Goal: Task Accomplishment & Management: Manage account settings

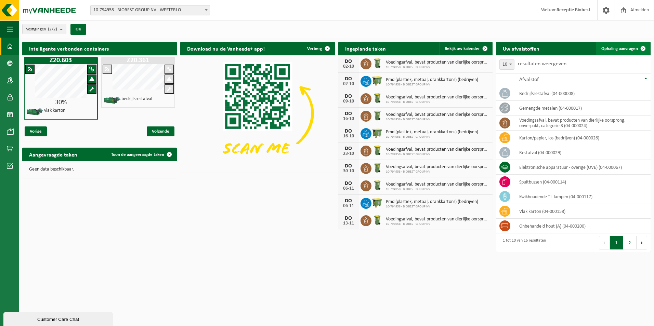
click at [643, 47] on span at bounding box center [643, 49] width 14 height 14
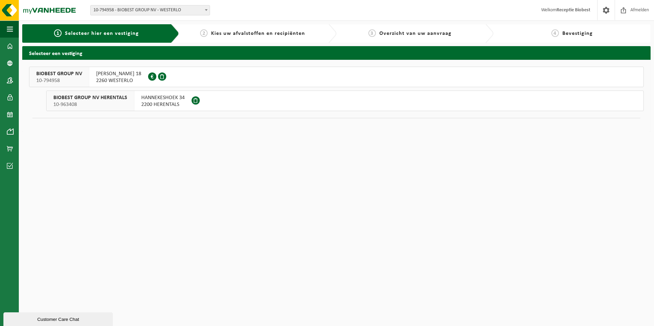
click at [112, 73] on span "ILSE VELDEN 18" at bounding box center [118, 73] width 45 height 7
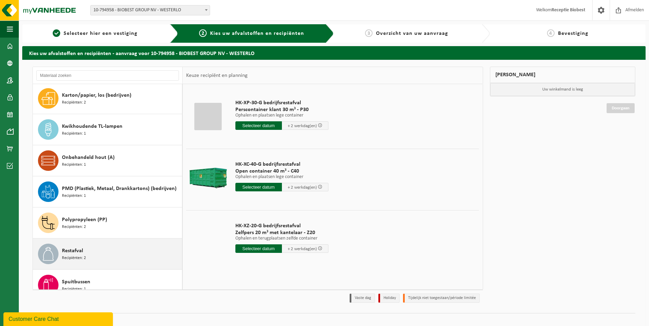
scroll to position [137, 0]
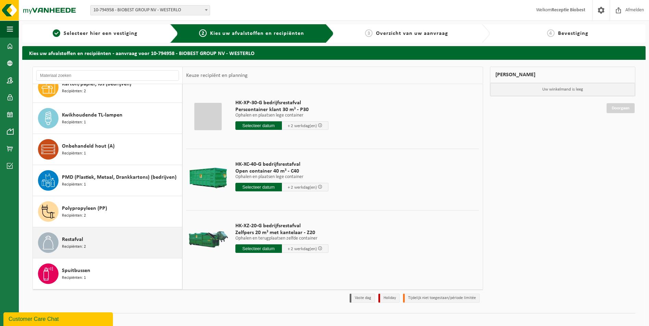
click at [91, 244] on div "Restafval Recipiënten: 2" at bounding box center [121, 243] width 118 height 21
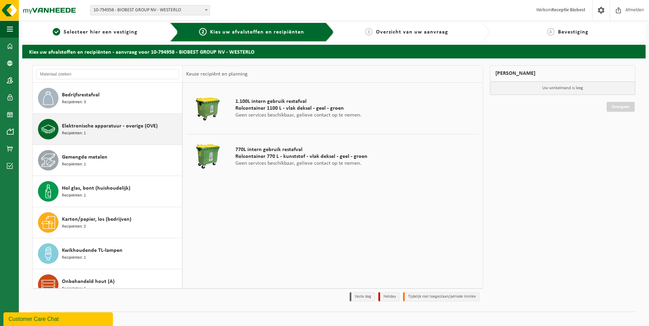
scroll to position [0, 0]
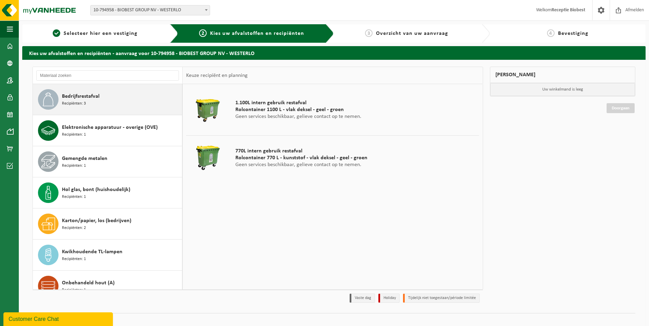
click at [85, 103] on span "Recipiënten: 3" at bounding box center [74, 104] width 24 height 7
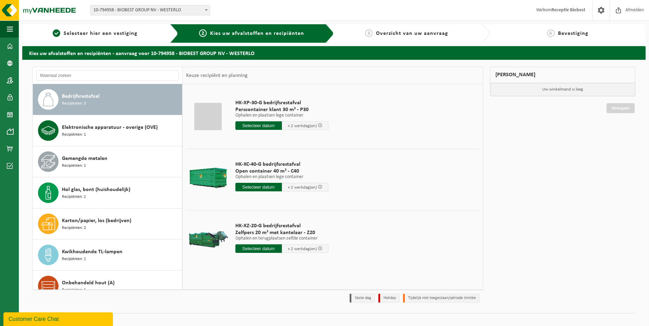
click at [215, 235] on div at bounding box center [208, 239] width 40 height 27
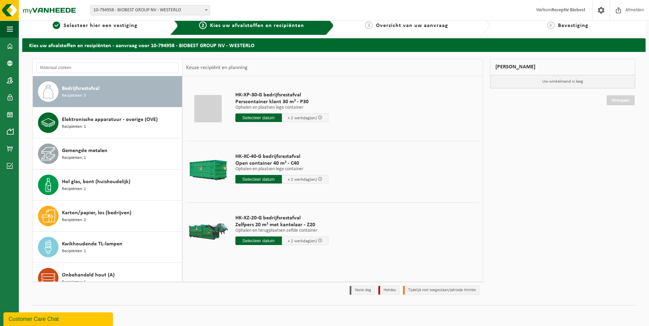
click at [256, 241] on input "text" at bounding box center [258, 241] width 47 height 9
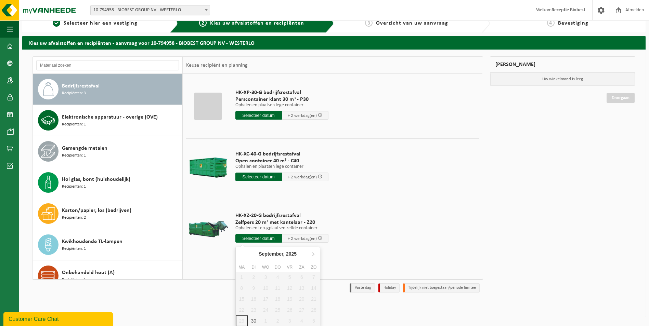
scroll to position [11, 0]
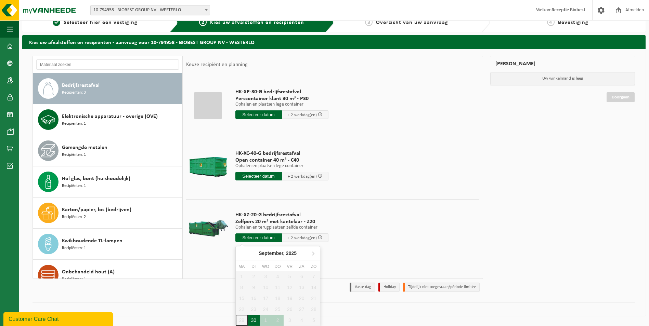
click at [251, 319] on div "30" at bounding box center [254, 320] width 12 height 11
type input "Van 2025-09-30"
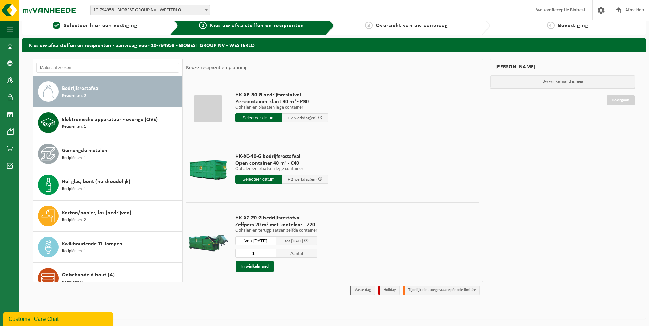
scroll to position [33, 0]
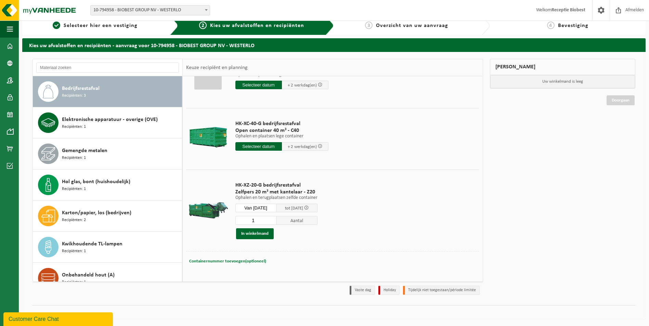
click at [226, 263] on span "Containernummer toevoegen(optioneel)" at bounding box center [227, 261] width 77 height 4
type input "achteraan containerpark"
click at [248, 234] on button "In winkelmand" at bounding box center [255, 233] width 38 height 11
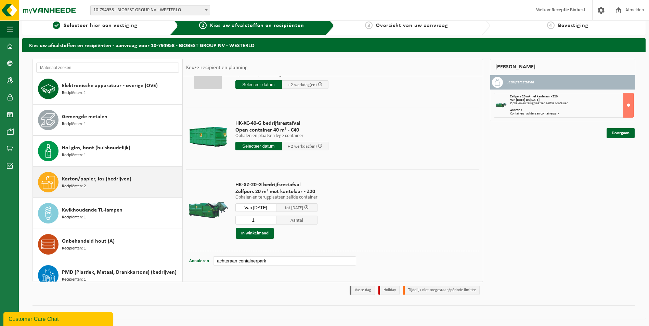
scroll to position [34, 0]
click at [75, 189] on span "Recipiënten: 2" at bounding box center [74, 186] width 24 height 7
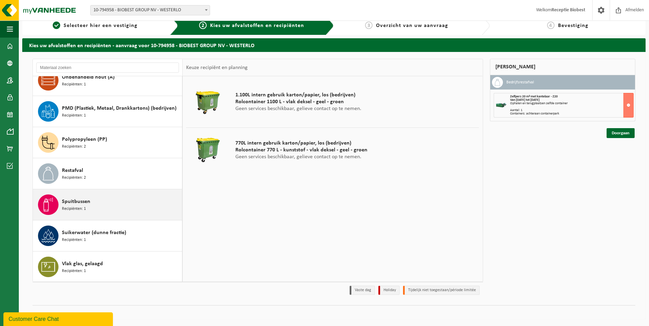
scroll to position [261, 0]
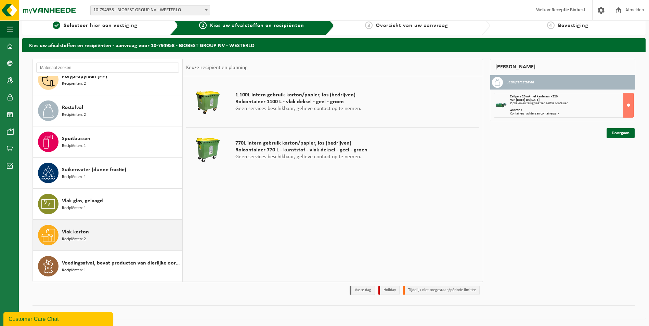
click at [106, 234] on div "Vlak karton Recipiënten: 2" at bounding box center [121, 235] width 118 height 21
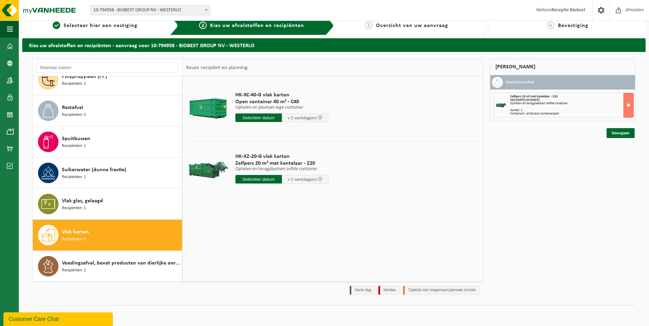
click at [204, 168] on div at bounding box center [208, 170] width 40 height 27
click at [262, 178] on input "text" at bounding box center [258, 179] width 47 height 9
click at [254, 260] on div "30" at bounding box center [254, 262] width 12 height 11
type input "Van 2025-09-30"
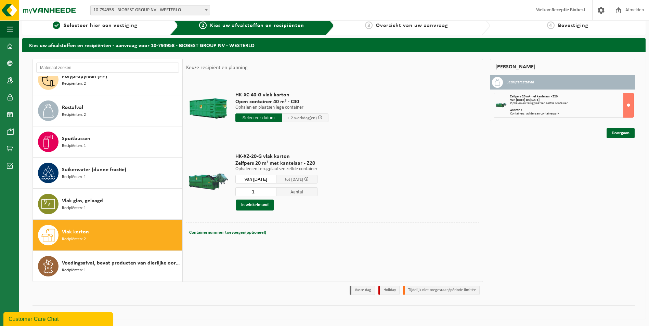
click at [300, 231] on div "Containernummer toevoegen(optioneel) Annuleren" at bounding box center [332, 233] width 289 height 10
click at [288, 233] on div "Containernummer toevoegen(optioneel) Annuleren" at bounding box center [332, 233] width 289 height 10
click at [289, 232] on div "Containernummer toevoegen(optioneel) Annuleren" at bounding box center [332, 233] width 289 height 10
click at [290, 232] on div "Containernummer toevoegen(optioneel) Annuleren" at bounding box center [332, 233] width 289 height 10
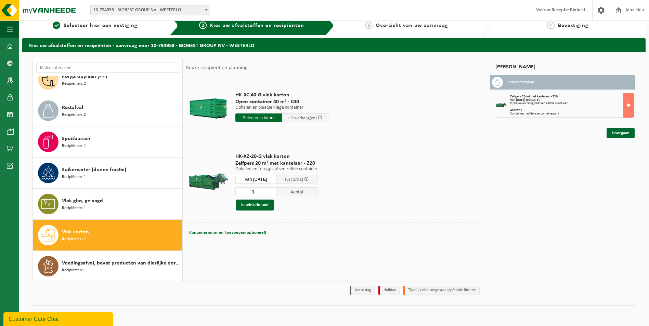
click at [265, 238] on div "Containernummer toevoegen(optioneel) Annuleren" at bounding box center [332, 233] width 293 height 20
click at [268, 249] on td at bounding box center [332, 247] width 293 height 3
click at [268, 248] on td at bounding box center [332, 247] width 293 height 3
click at [209, 235] on span "Containernummer toevoegen(optioneel)" at bounding box center [227, 233] width 77 height 4
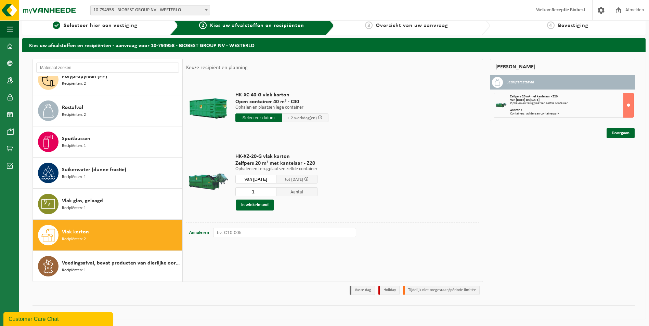
click at [232, 248] on td at bounding box center [332, 248] width 293 height 3
click at [216, 233] on input "text" at bounding box center [284, 232] width 143 height 9
click at [418, 196] on td "HK-XZ-20-G vlak karton Zelfpers 20 m³ met kantelaar - Z20 Ophalen en terugplaat…" at bounding box center [354, 182] width 249 height 82
click at [249, 257] on div "HK-XC-40-G vlak karton Open container 40 m³ - C40 Ophalen en plaatsen lege cont…" at bounding box center [333, 178] width 300 height 205
click at [614, 134] on link "Doorgaan" at bounding box center [621, 133] width 28 height 10
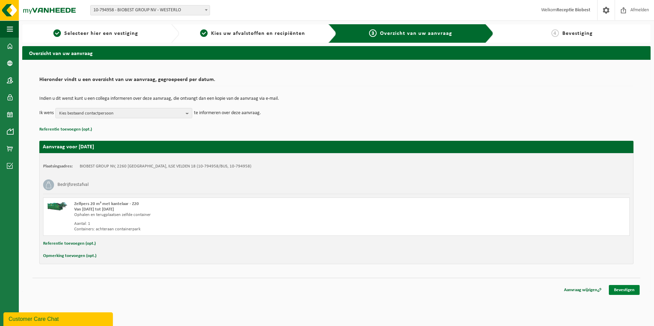
click at [622, 290] on link "Bevestigen" at bounding box center [624, 290] width 31 height 10
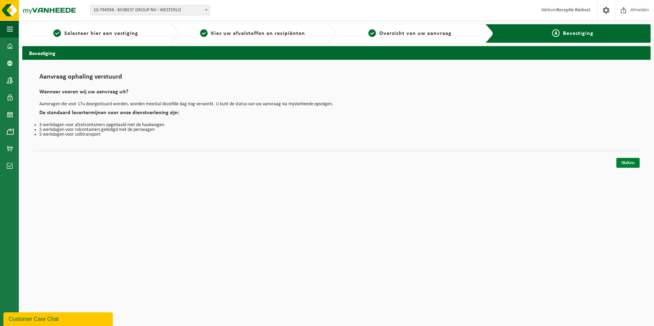
click at [632, 165] on link "Sluiten" at bounding box center [628, 163] width 23 height 10
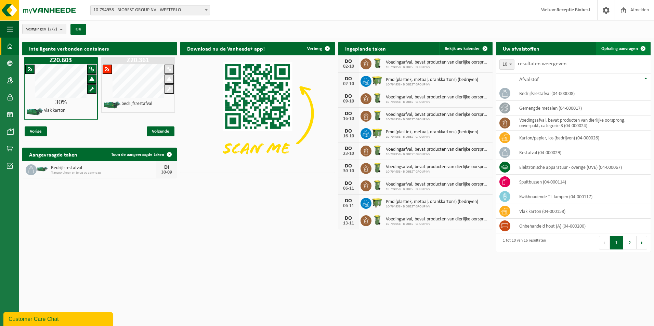
click at [627, 47] on span "Ophaling aanvragen" at bounding box center [619, 49] width 37 height 4
click at [633, 50] on span "Ophaling aanvragen" at bounding box center [619, 49] width 37 height 4
click at [608, 50] on span "Ophaling aanvragen" at bounding box center [619, 49] width 37 height 4
click at [635, 47] on span "Ophaling aanvragen" at bounding box center [619, 49] width 37 height 4
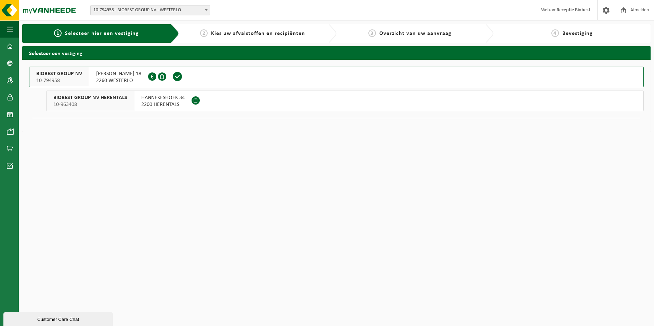
click at [111, 76] on span "[PERSON_NAME] 18" at bounding box center [118, 73] width 45 height 7
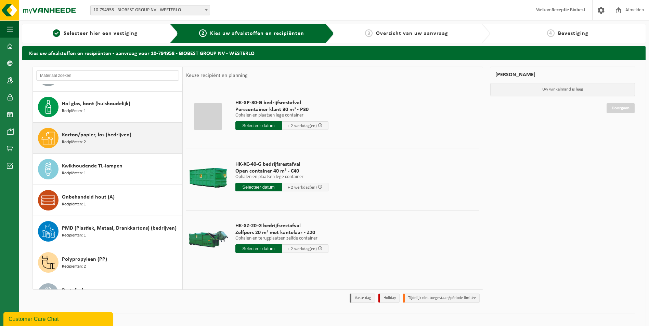
scroll to position [103, 0]
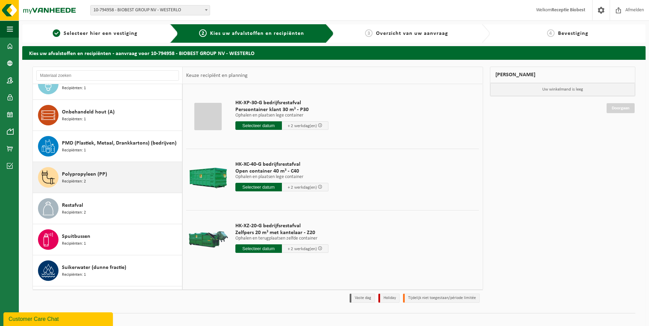
click at [106, 185] on div "Polypropyleen (PP) Recipiënten: 2" at bounding box center [121, 177] width 118 height 21
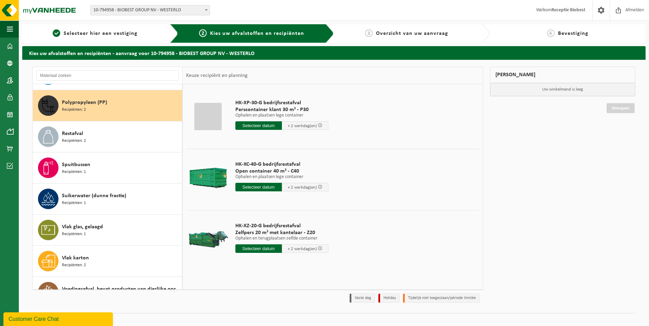
scroll to position [249, 0]
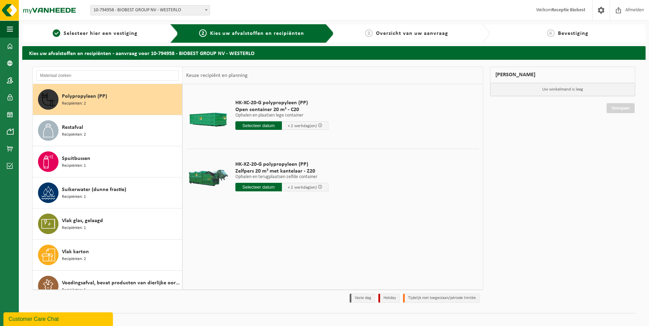
click at [251, 127] on input "text" at bounding box center [258, 125] width 47 height 9
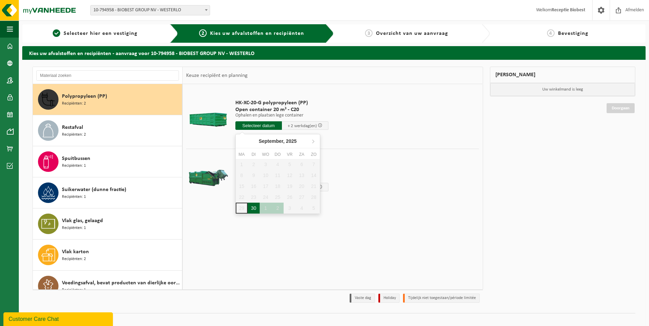
click at [254, 207] on div "30" at bounding box center [254, 208] width 12 height 11
type input "Van 2025-09-30"
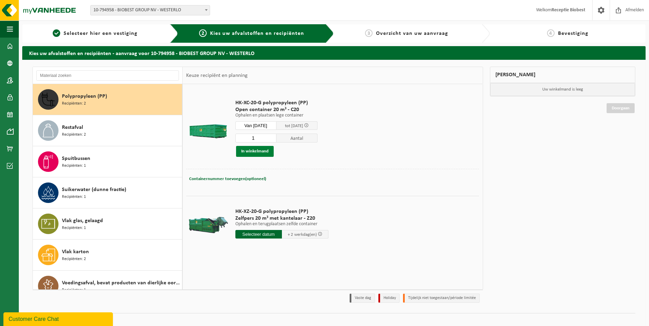
click at [250, 151] on button "In winkelmand" at bounding box center [255, 151] width 38 height 11
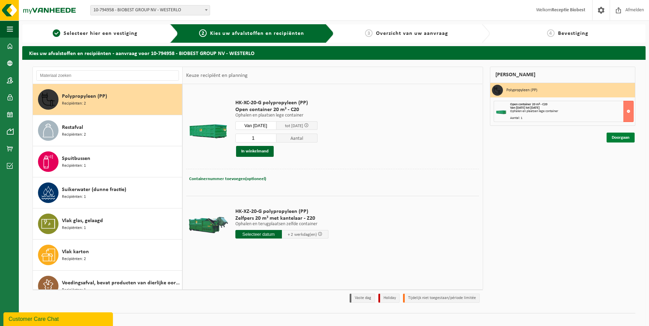
click at [626, 139] on link "Doorgaan" at bounding box center [621, 138] width 28 height 10
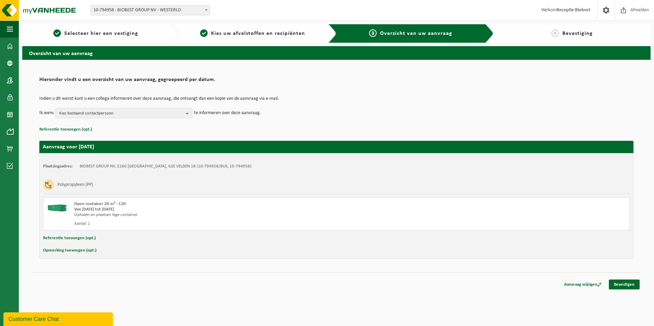
click at [75, 263] on div "Hieronder vindt u een overzicht van uw aanvraag, gegroepeerd per datum. Indien …" at bounding box center [337, 166] width 608 height 199
drag, startPoint x: 118, startPoint y: 249, endPoint x: 102, endPoint y: 251, distance: 16.6
click at [117, 249] on div "Opmerking toevoegen (opt.)" at bounding box center [336, 250] width 587 height 9
click at [94, 251] on button "Opmerking toevoegen (opt.)" at bounding box center [69, 250] width 53 height 9
click at [0, 0] on input "text" at bounding box center [0, 0] width 0 height 0
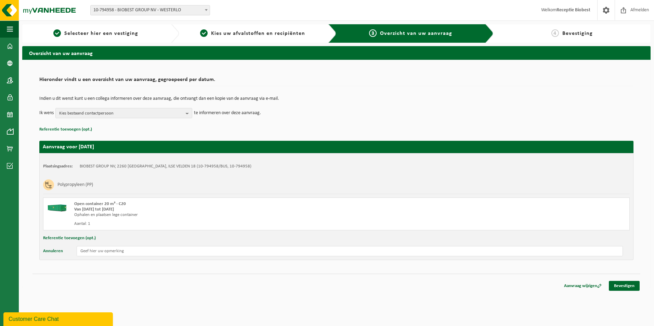
click at [155, 238] on div "Referentie toevoegen (opt.)" at bounding box center [336, 238] width 587 height 9
click at [621, 287] on link "Bevestigen" at bounding box center [624, 286] width 31 height 10
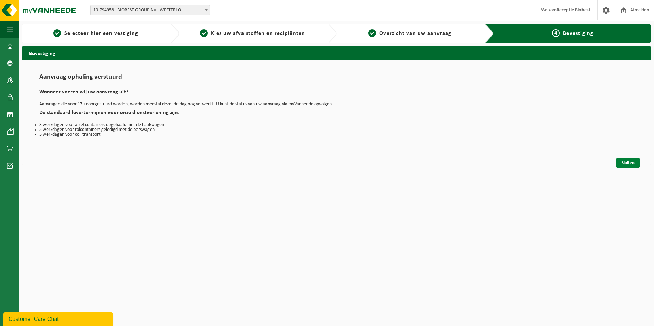
click at [631, 161] on link "Sluiten" at bounding box center [628, 163] width 23 height 10
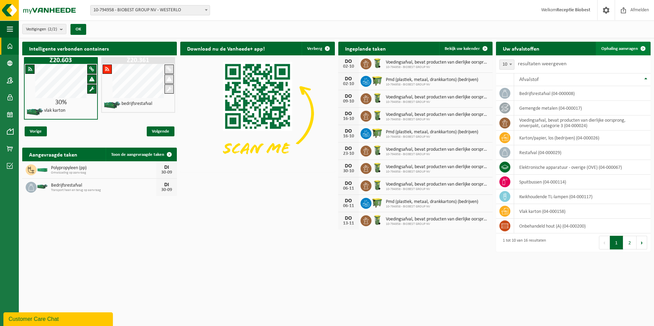
click at [640, 46] on span at bounding box center [643, 49] width 14 height 14
click at [642, 49] on span at bounding box center [643, 49] width 14 height 14
click at [646, 49] on span at bounding box center [643, 49] width 14 height 14
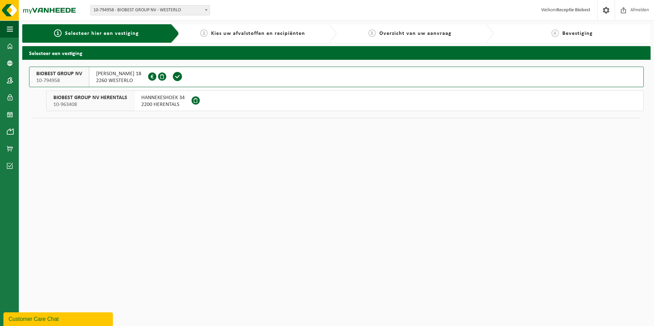
click at [75, 79] on span "10-794958" at bounding box center [59, 80] width 46 height 7
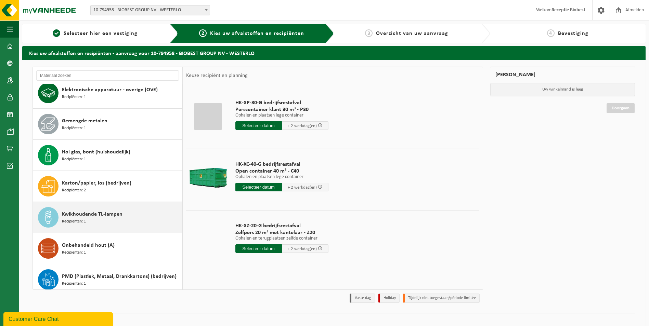
scroll to position [68, 0]
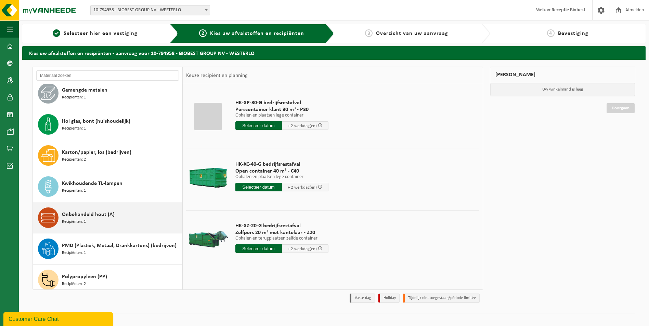
click at [90, 223] on div "Onbehandeld hout (A) Recipiënten: 1" at bounding box center [121, 218] width 118 height 21
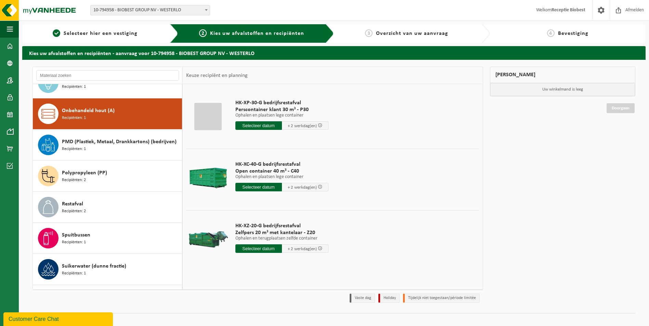
scroll to position [187, 0]
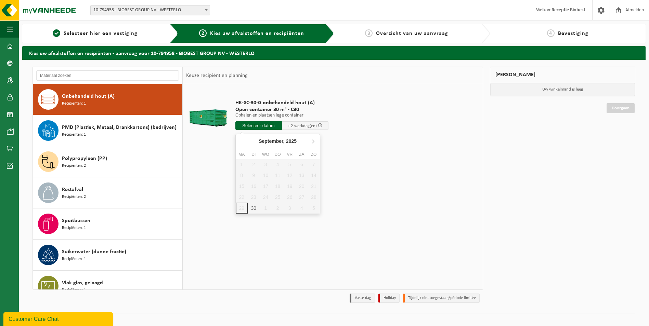
click at [266, 124] on input "text" at bounding box center [258, 125] width 47 height 9
click at [254, 206] on div "30" at bounding box center [254, 208] width 12 height 11
type input "Van 2025-09-30"
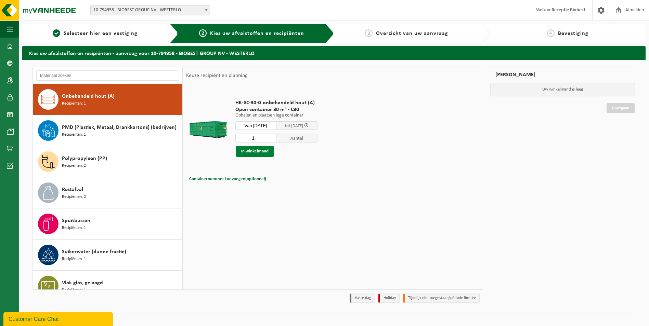
click at [257, 151] on button "In winkelmand" at bounding box center [255, 151] width 38 height 11
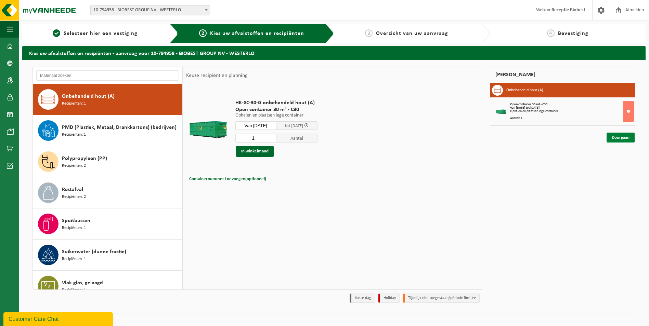
click at [618, 138] on link "Doorgaan" at bounding box center [621, 138] width 28 height 10
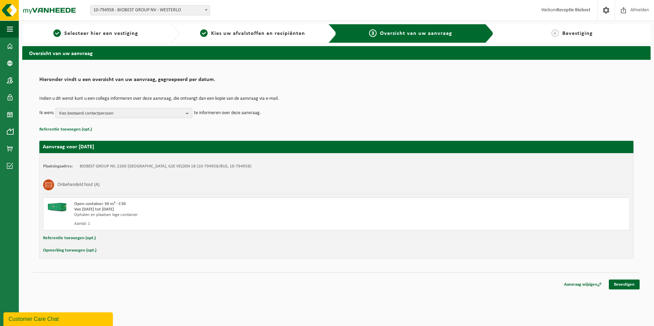
click at [75, 236] on button "Referentie toevoegen (opt.)" at bounding box center [69, 238] width 53 height 9
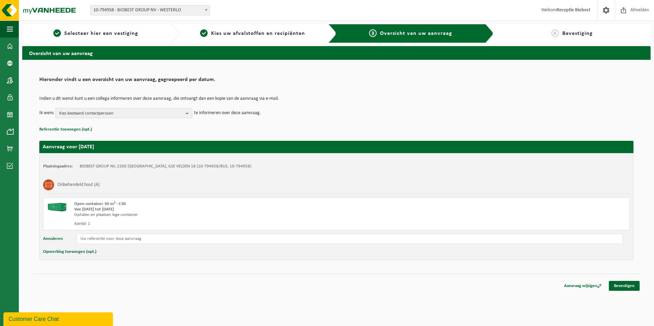
click at [82, 252] on button "Opmerking toevoegen (opt.)" at bounding box center [69, 252] width 53 height 9
click at [102, 254] on input "text" at bounding box center [350, 253] width 546 height 10
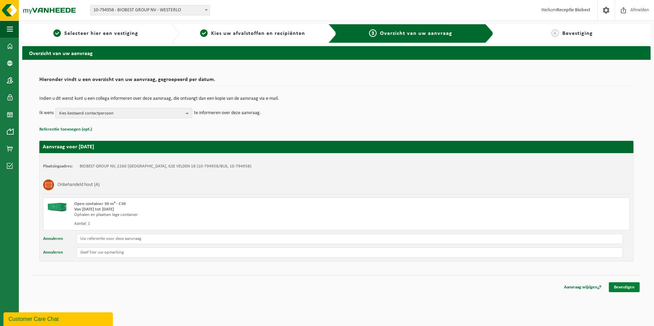
click at [631, 289] on link "Bevestigen" at bounding box center [624, 288] width 31 height 10
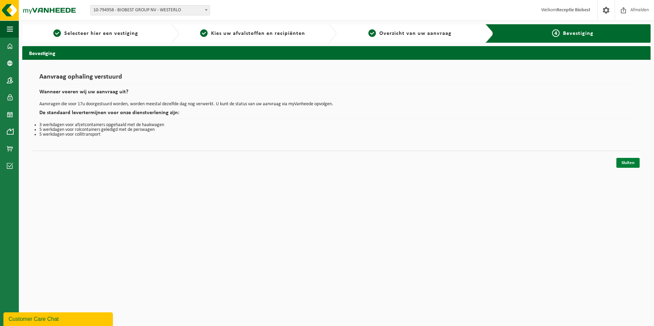
click at [619, 163] on link "Sluiten" at bounding box center [628, 163] width 23 height 10
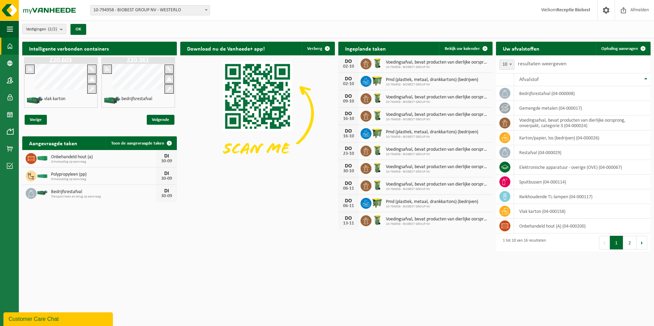
click at [58, 175] on span "Polypropyleen (pp)" at bounding box center [103, 174] width 105 height 5
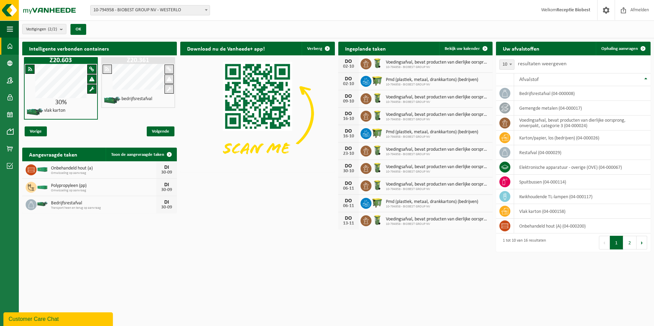
click at [171, 179] on div "DI 30-09" at bounding box center [166, 187] width 21 height 17
click at [645, 49] on span at bounding box center [643, 49] width 14 height 14
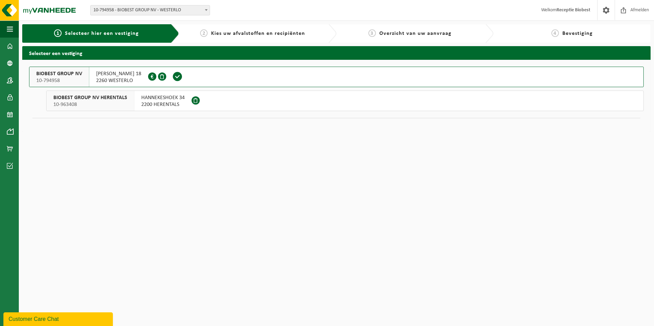
click at [110, 75] on span "[PERSON_NAME] 18" at bounding box center [118, 73] width 45 height 7
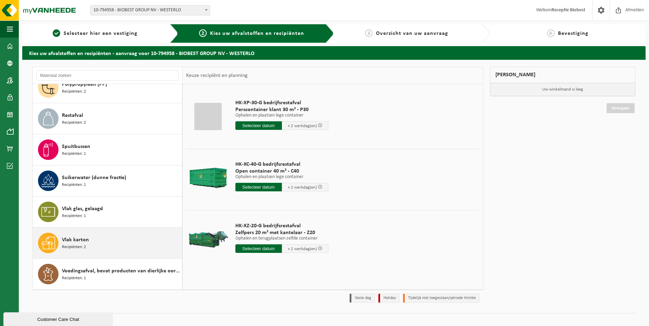
scroll to position [8, 0]
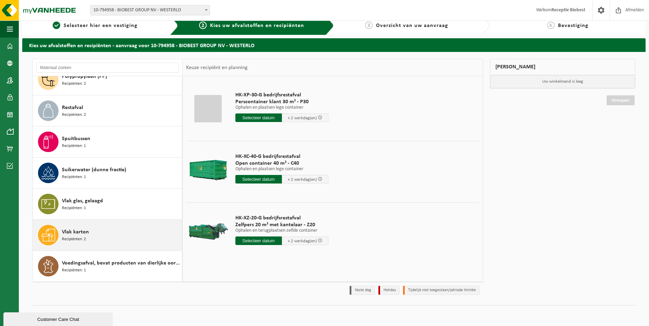
click at [94, 236] on div "Vlak karton Recipiënten: 2" at bounding box center [121, 235] width 118 height 21
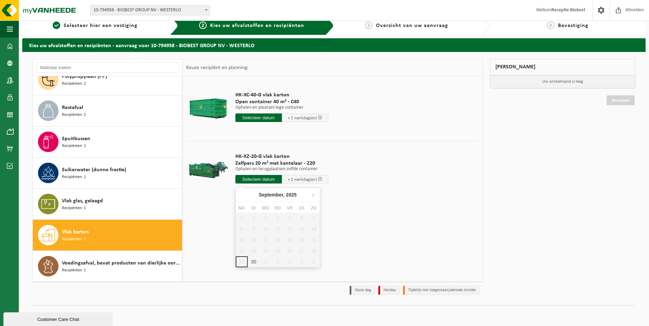
click at [246, 181] on input "text" at bounding box center [258, 179] width 47 height 9
click at [252, 259] on div "30" at bounding box center [254, 262] width 12 height 11
type input "Van 2025-09-30"
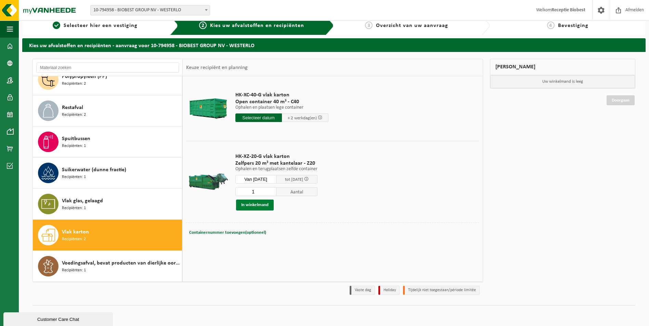
click at [255, 205] on button "In winkelmand" at bounding box center [255, 205] width 38 height 11
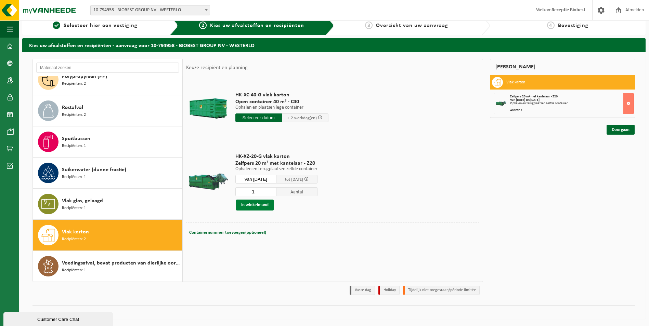
click at [255, 205] on button "In winkelmand" at bounding box center [255, 205] width 38 height 11
click at [624, 130] on link "Doorgaan" at bounding box center [621, 130] width 28 height 10
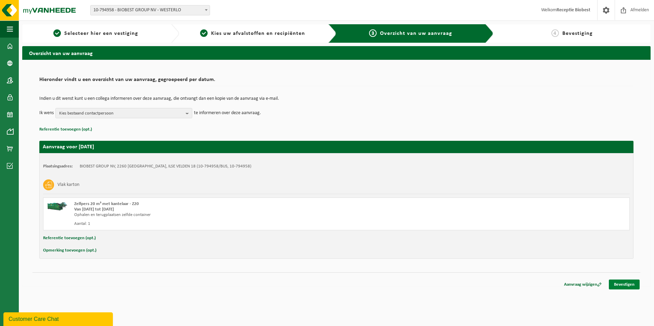
click at [631, 285] on link "Bevestigen" at bounding box center [624, 285] width 31 height 10
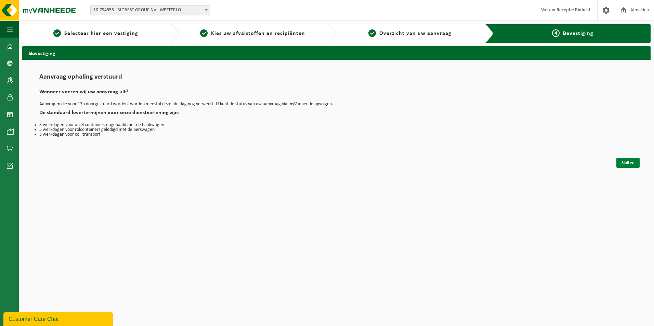
click at [617, 162] on link "Sluiten" at bounding box center [628, 163] width 23 height 10
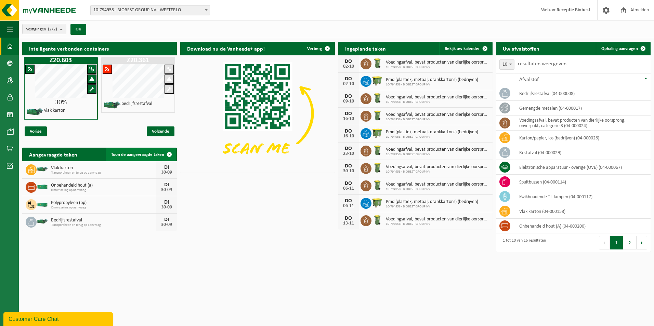
click at [170, 154] on span at bounding box center [170, 155] width 14 height 14
click at [167, 171] on div "30-09" at bounding box center [167, 172] width 14 height 5
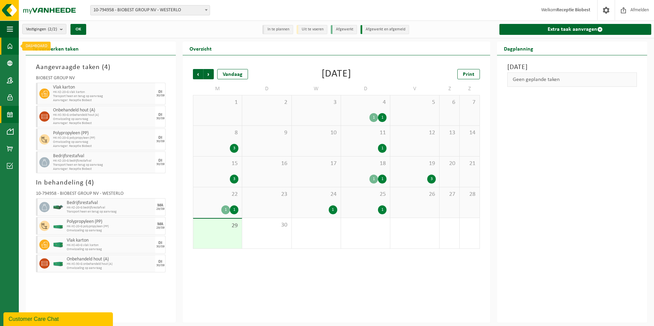
click at [8, 44] on span at bounding box center [10, 46] width 6 height 17
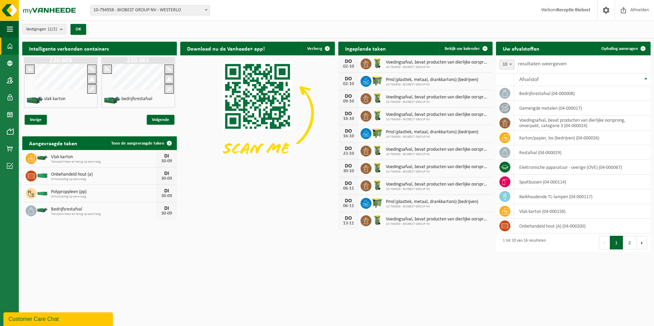
click at [9, 46] on span at bounding box center [10, 46] width 6 height 17
